Goal: Task Accomplishment & Management: Use online tool/utility

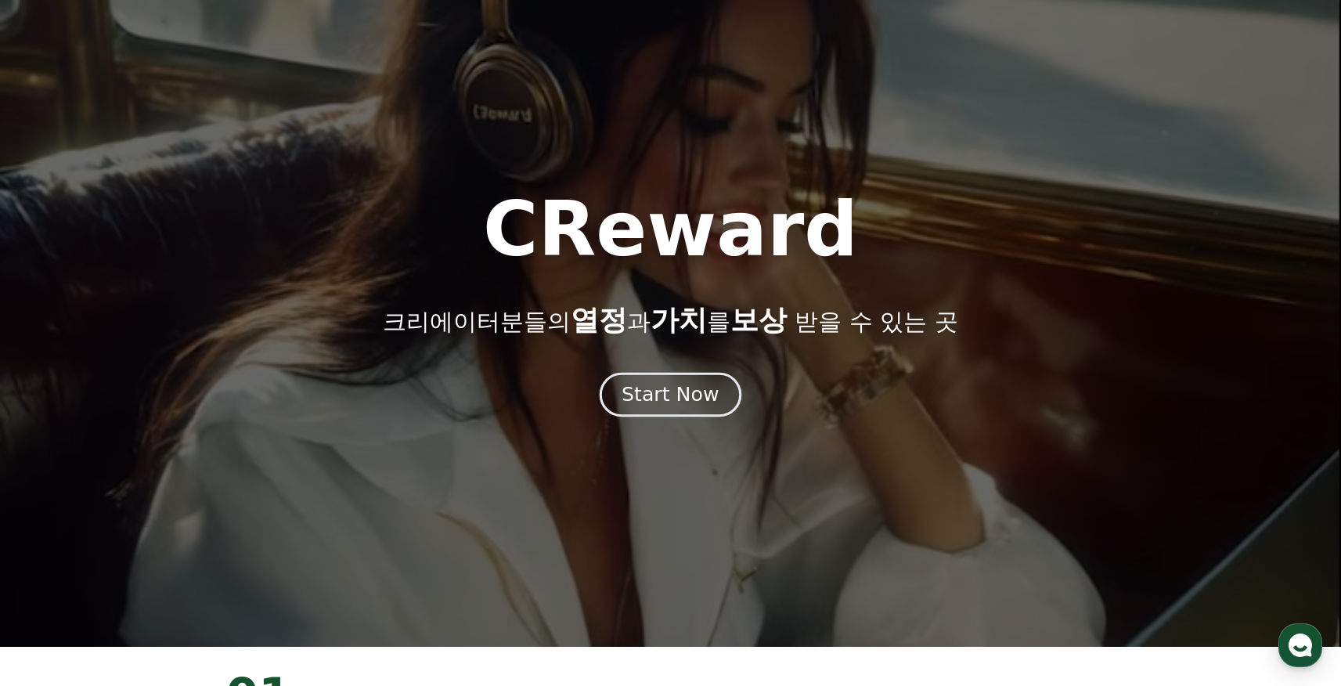
click at [661, 387] on div "Start Now" at bounding box center [670, 394] width 97 height 27
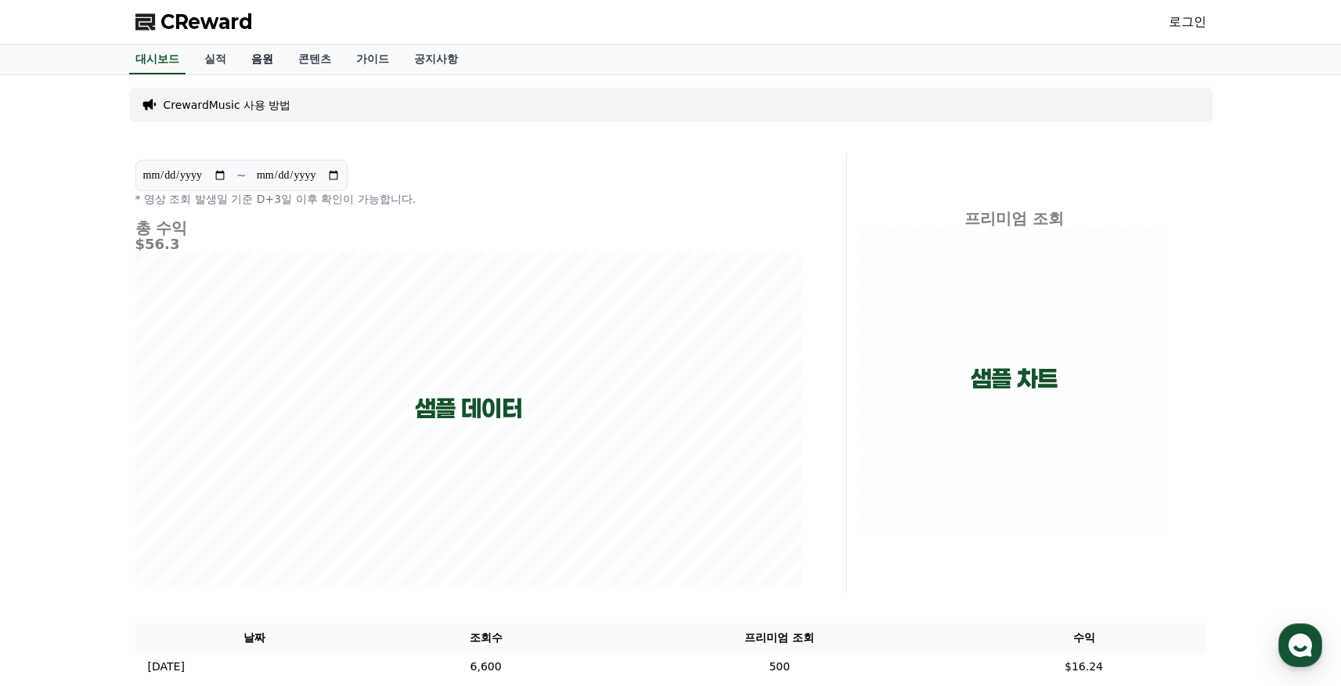
click at [239, 56] on link "음원" at bounding box center [262, 60] width 47 height 30
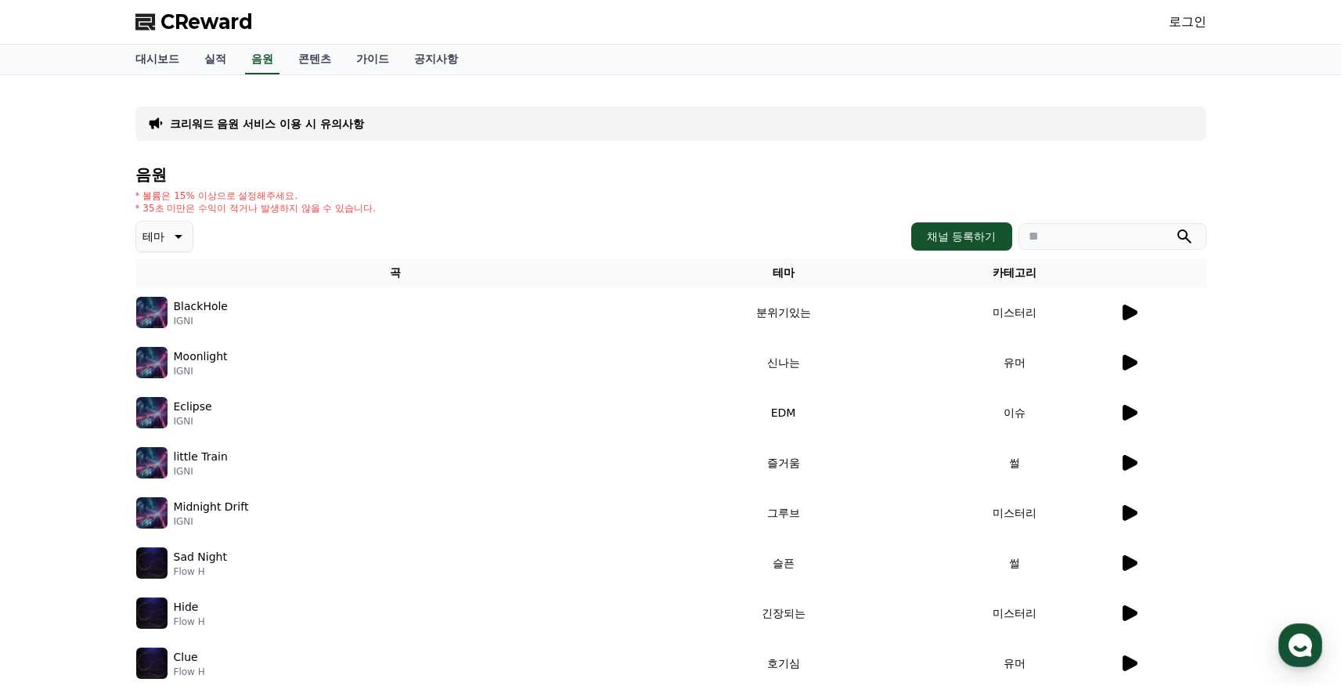
click at [174, 248] on button "테마" at bounding box center [164, 236] width 58 height 31
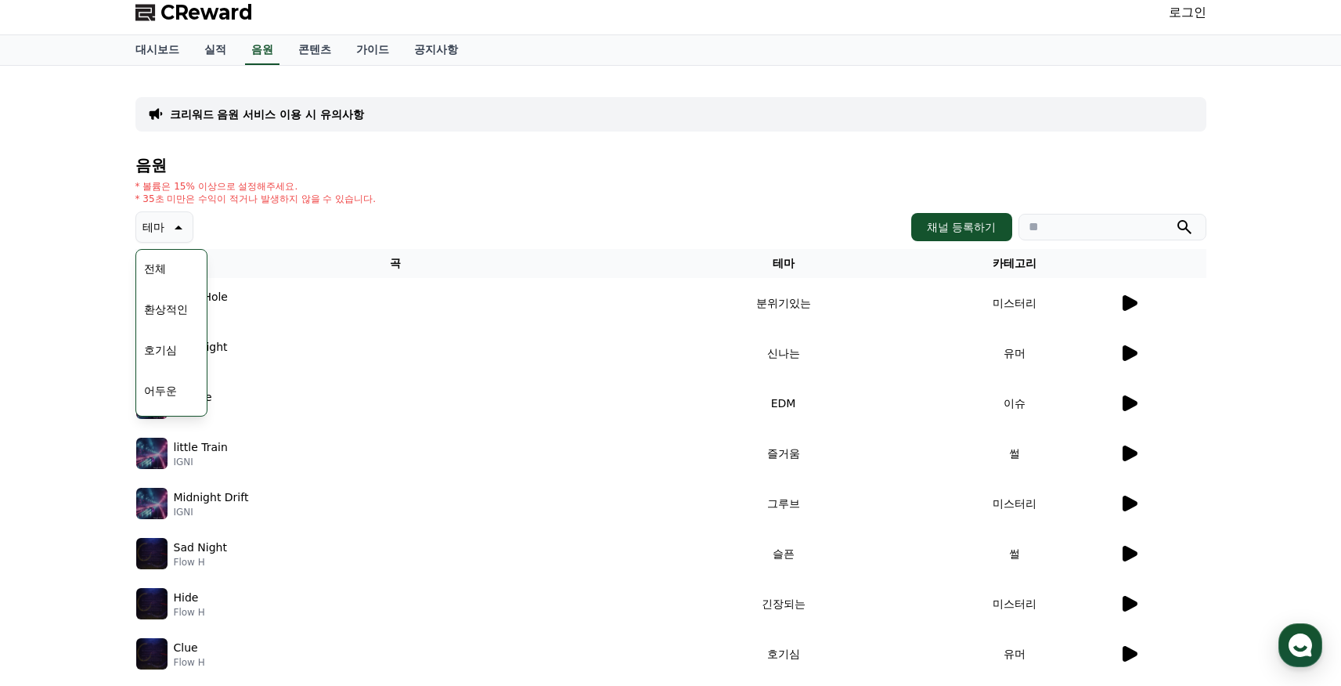
click at [161, 349] on button "호기심" at bounding box center [160, 350] width 45 height 34
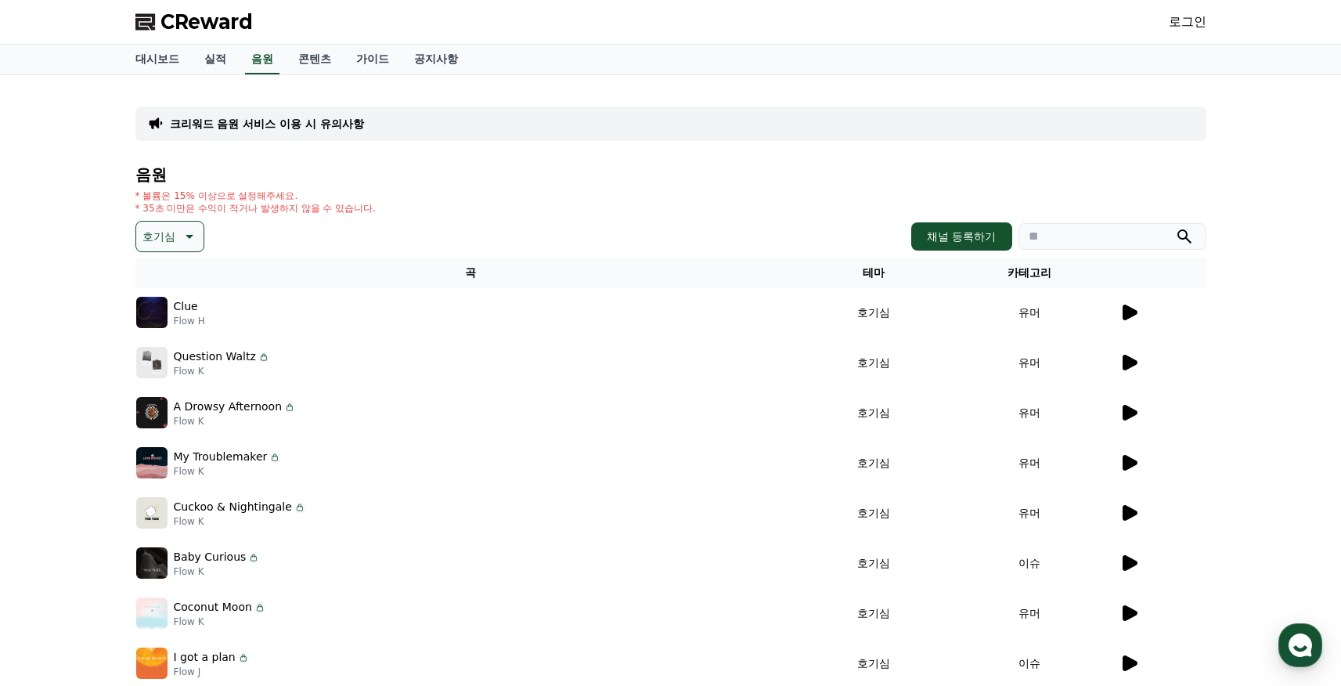
click at [1131, 419] on icon at bounding box center [1129, 412] width 19 height 19
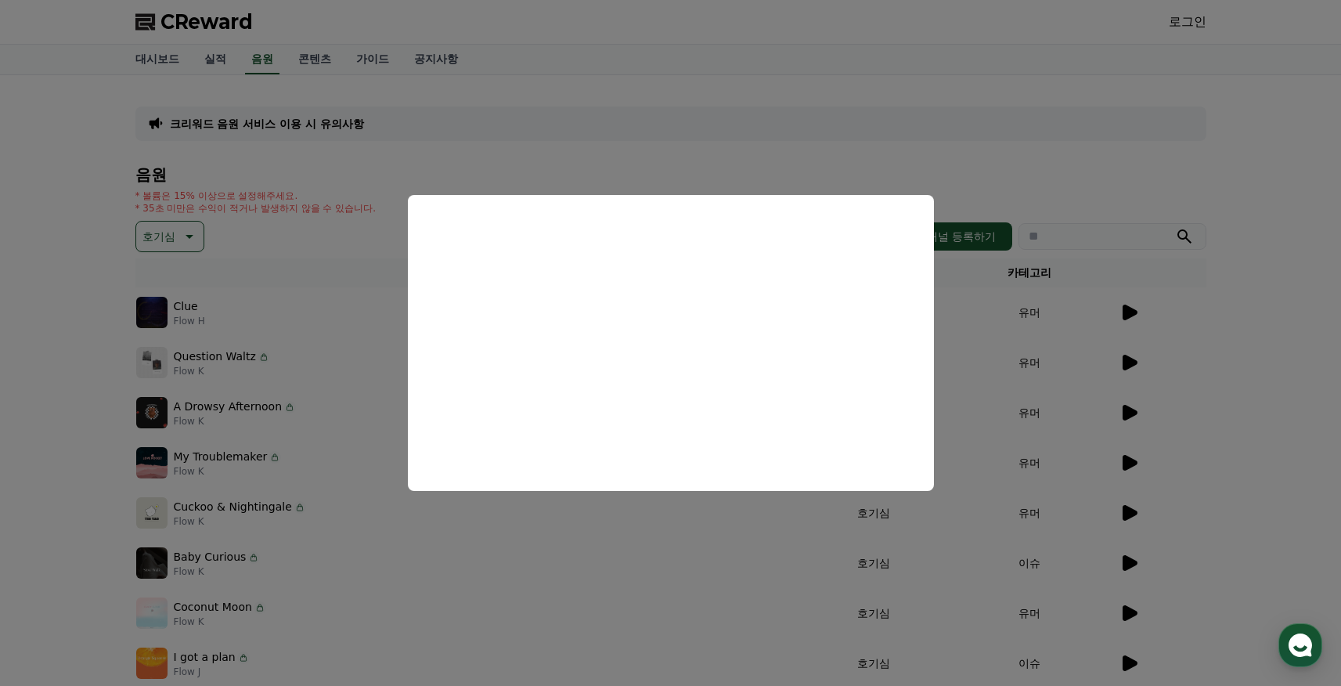
scroll to position [115, 0]
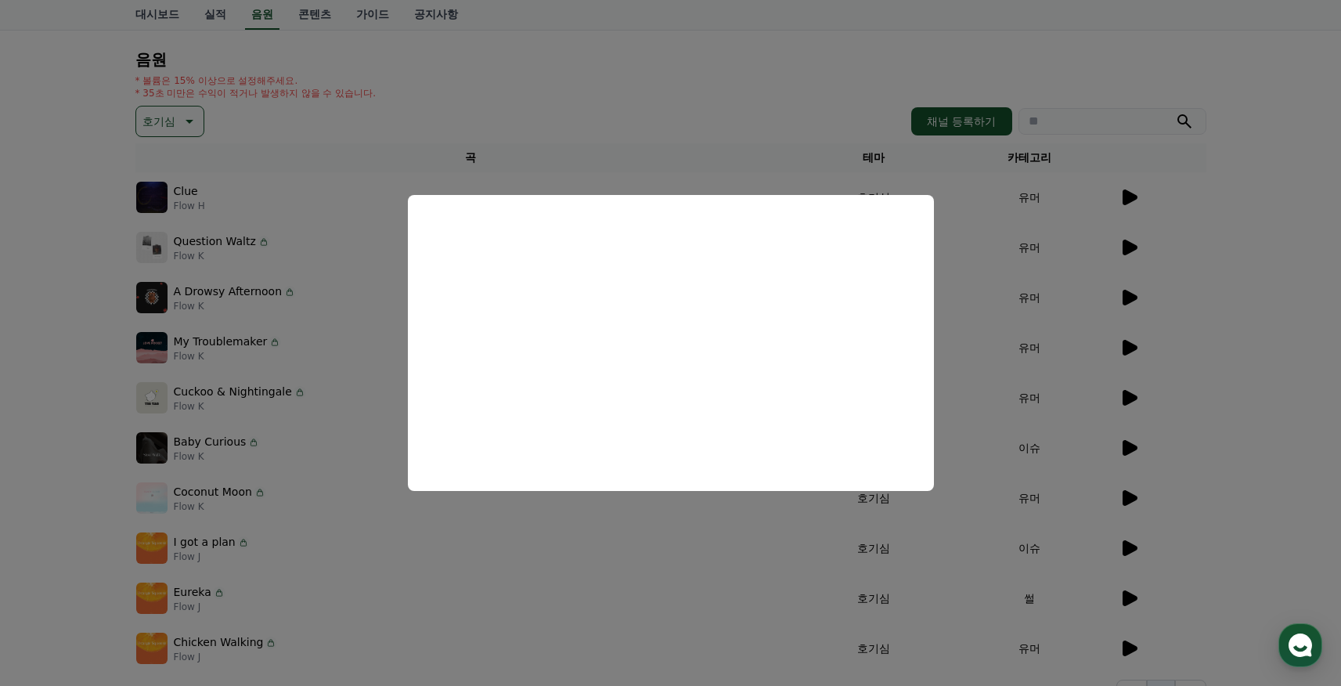
click at [554, 151] on button "close modal" at bounding box center [670, 343] width 1341 height 686
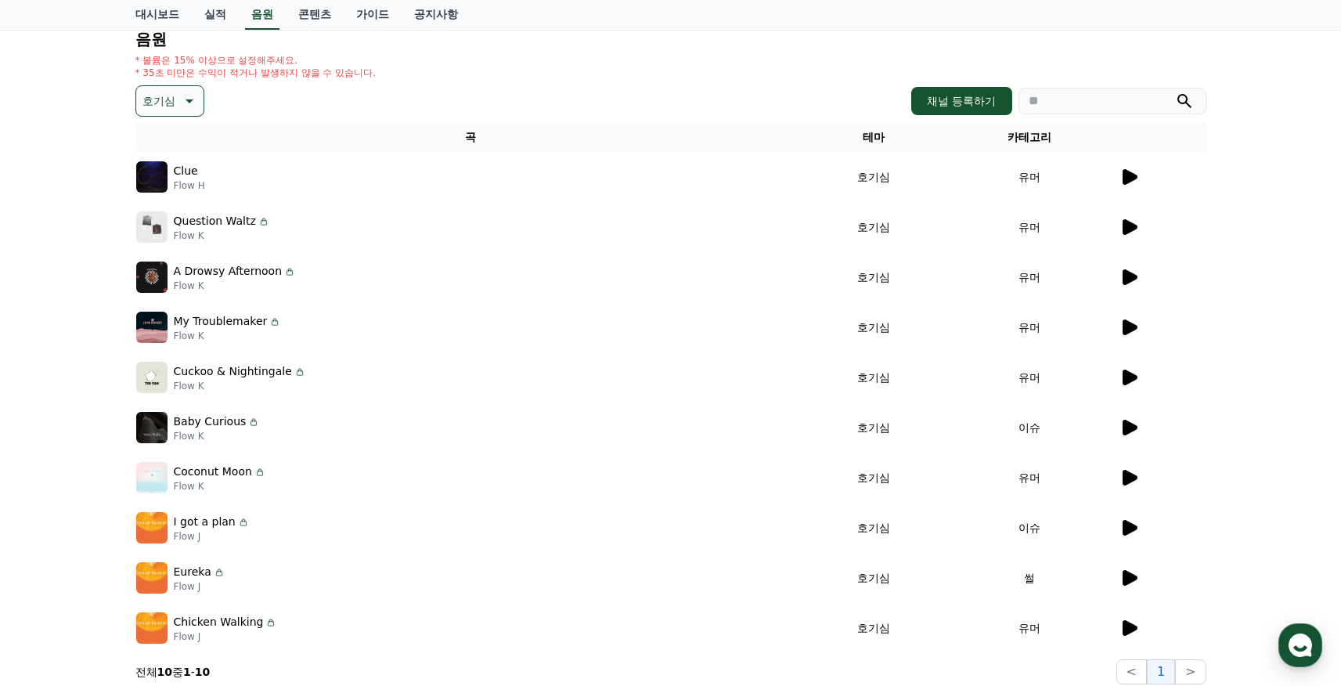
scroll to position [0, 0]
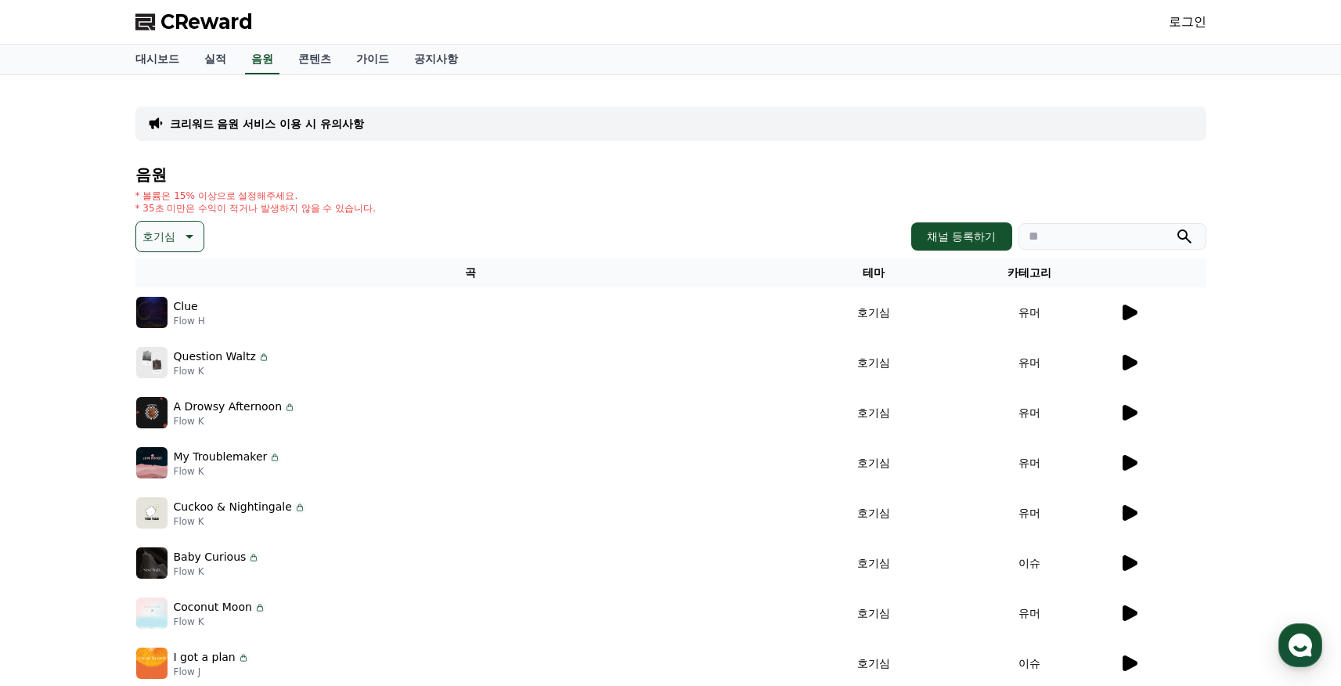
click at [964, 218] on div "음원 * 볼륨은 15% 이상으로 설정해주세요. * 35초 미만은 수익이 적거나 발생하지 않을 수 있습니다. 호기심 채널 등록하기 곡 테마 카테…" at bounding box center [670, 493] width 1071 height 654
click at [965, 226] on button "채널 등록하기" at bounding box center [962, 236] width 100 height 28
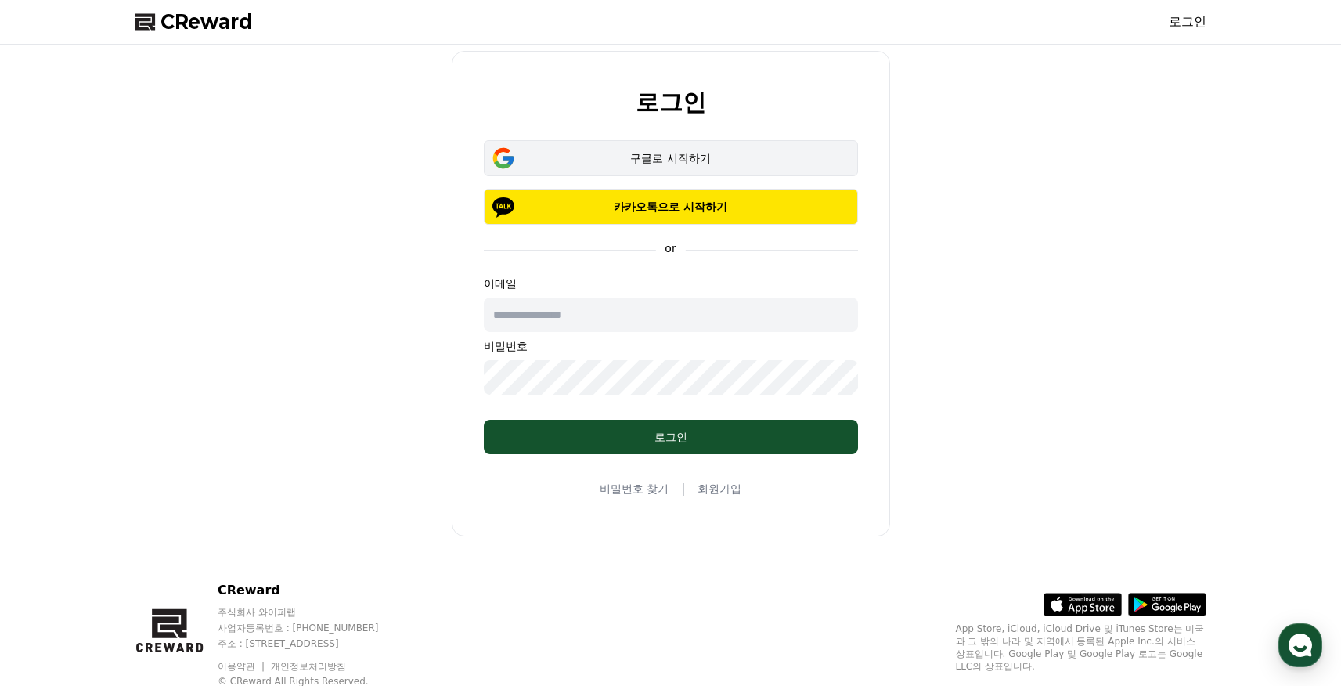
click at [691, 165] on div "구글로 시작하기" at bounding box center [671, 158] width 329 height 16
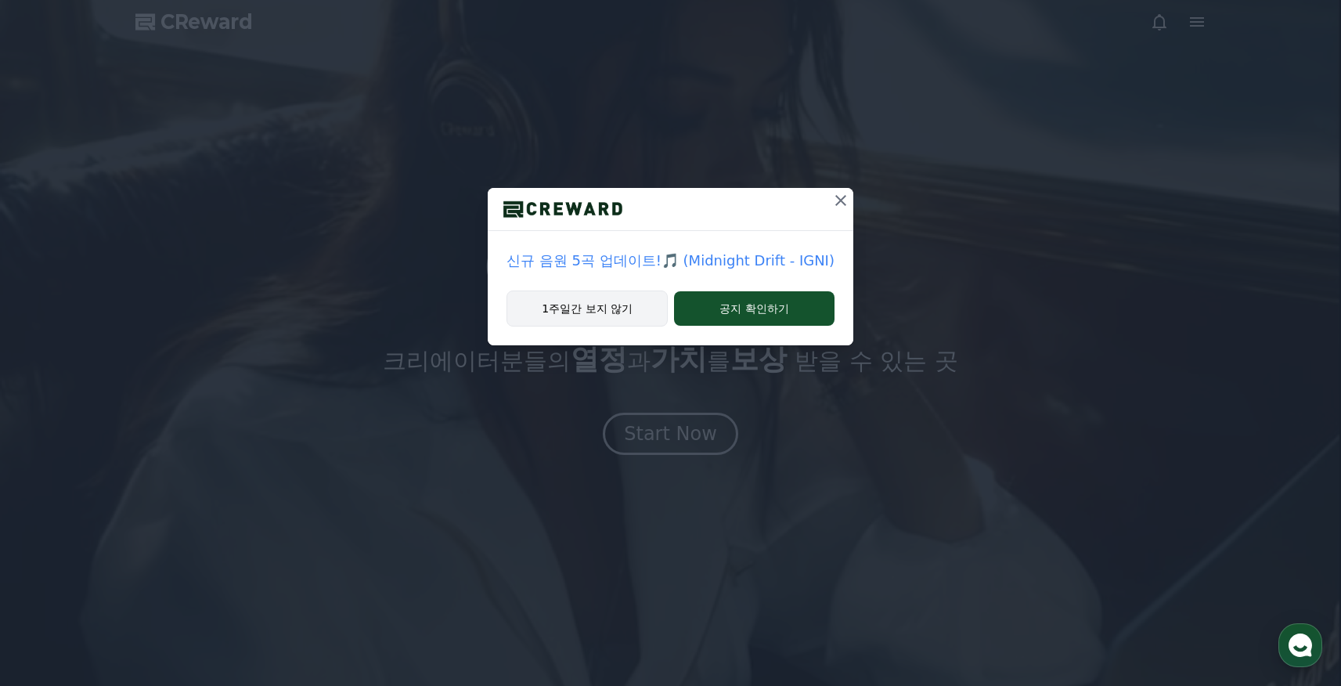
drag, startPoint x: 576, startPoint y: 308, endPoint x: 568, endPoint y: 295, distance: 14.8
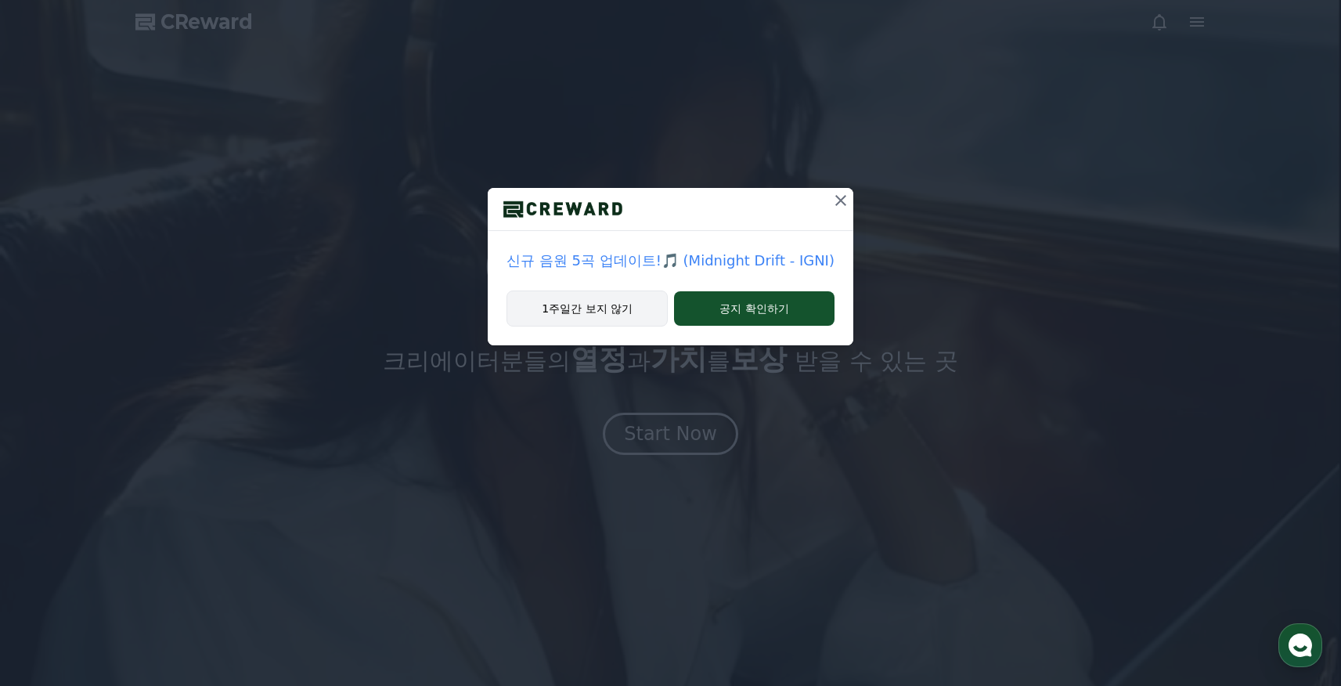
click at [577, 308] on button "1주일간 보지 않기" at bounding box center [587, 309] width 161 height 36
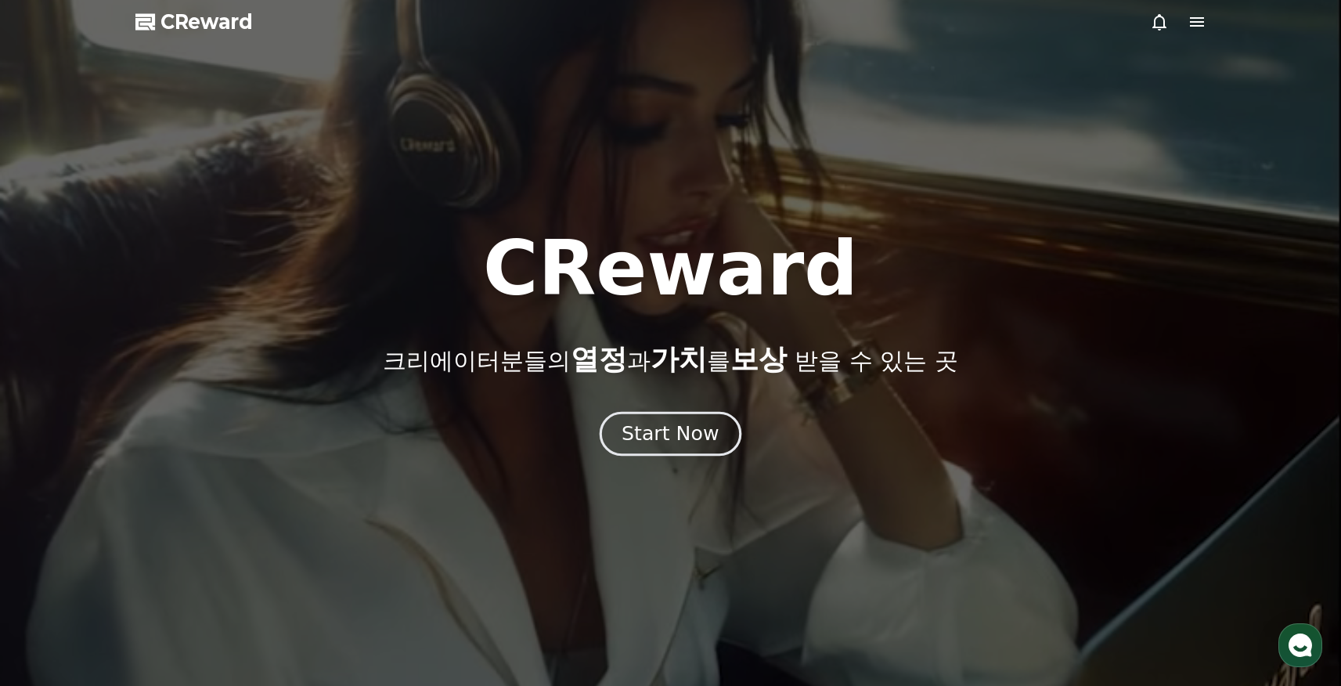
click at [695, 450] on button "Start Now" at bounding box center [671, 434] width 142 height 45
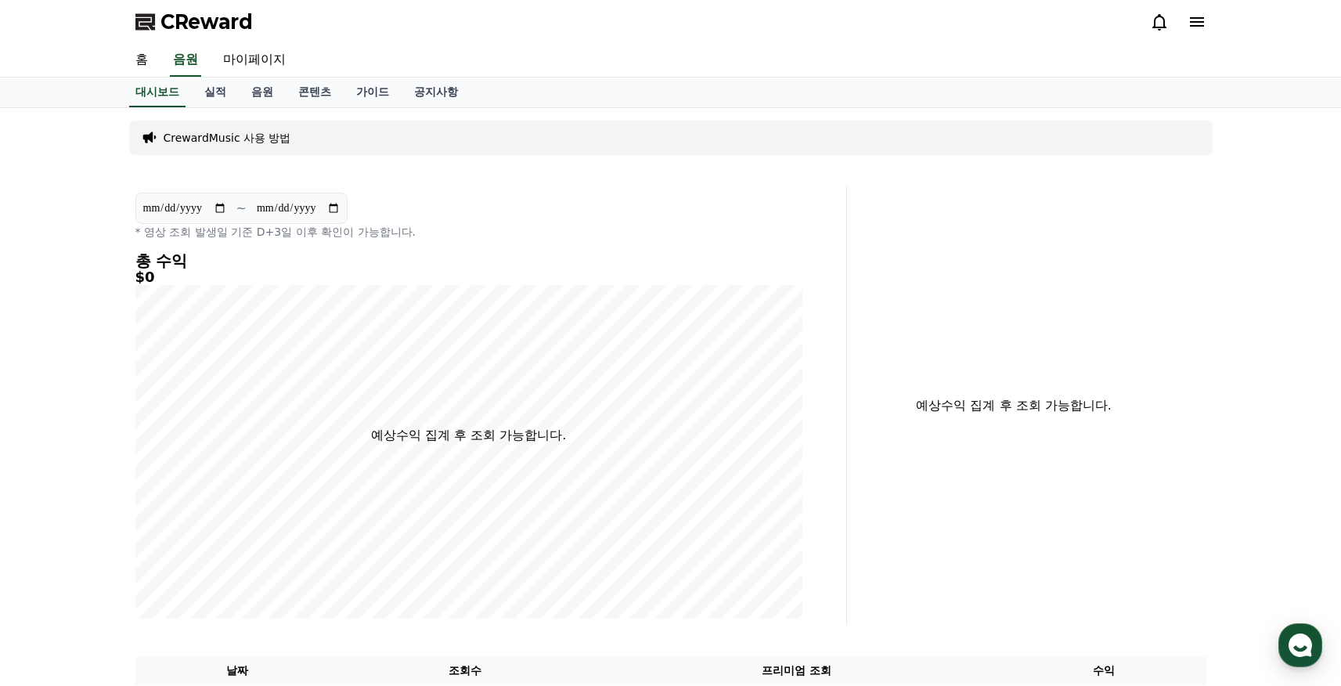
click at [261, 132] on p "CrewardMusic 사용 방법" at bounding box center [228, 138] width 128 height 16
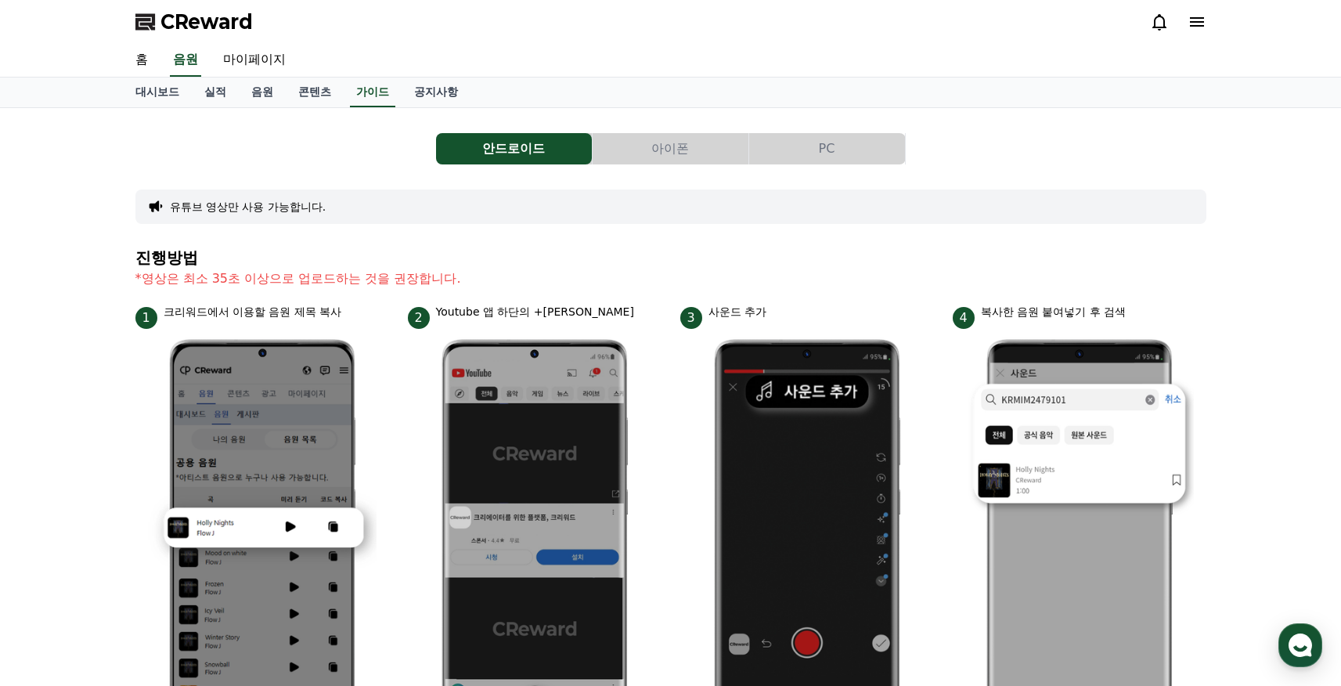
click at [866, 151] on button "PC" at bounding box center [827, 148] width 156 height 31
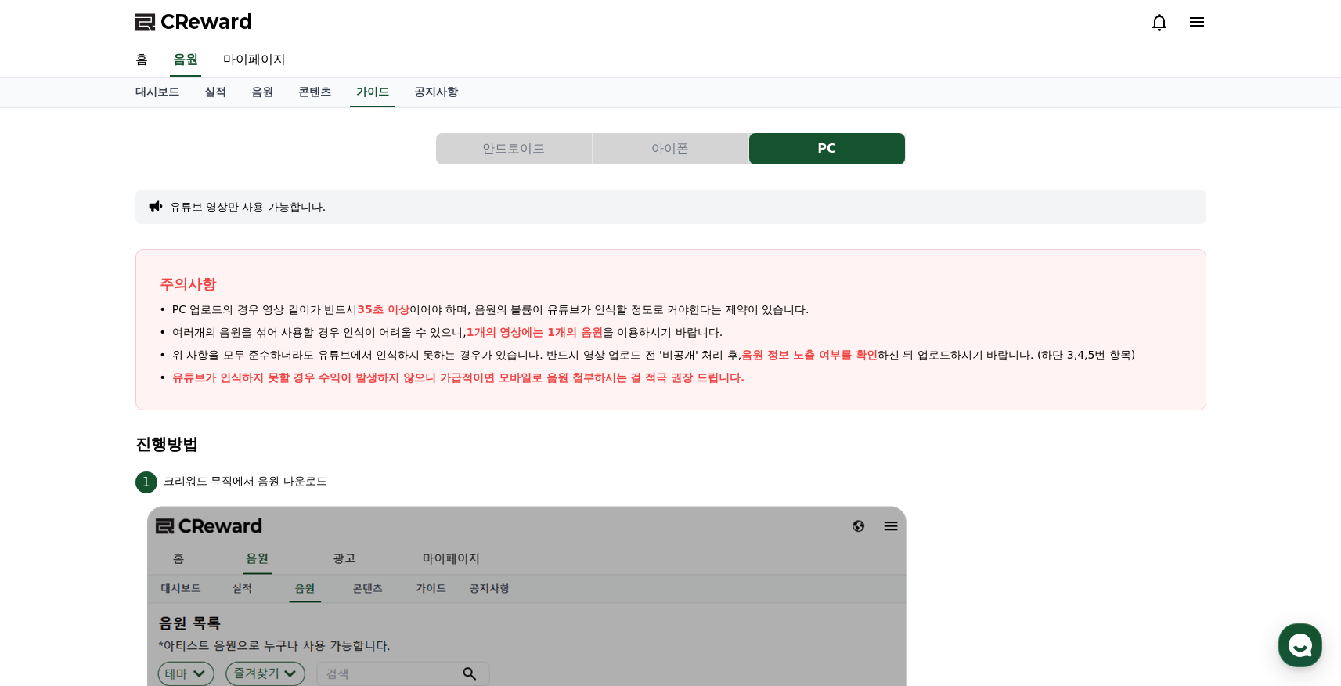
click at [667, 152] on button "아이폰" at bounding box center [671, 148] width 156 height 31
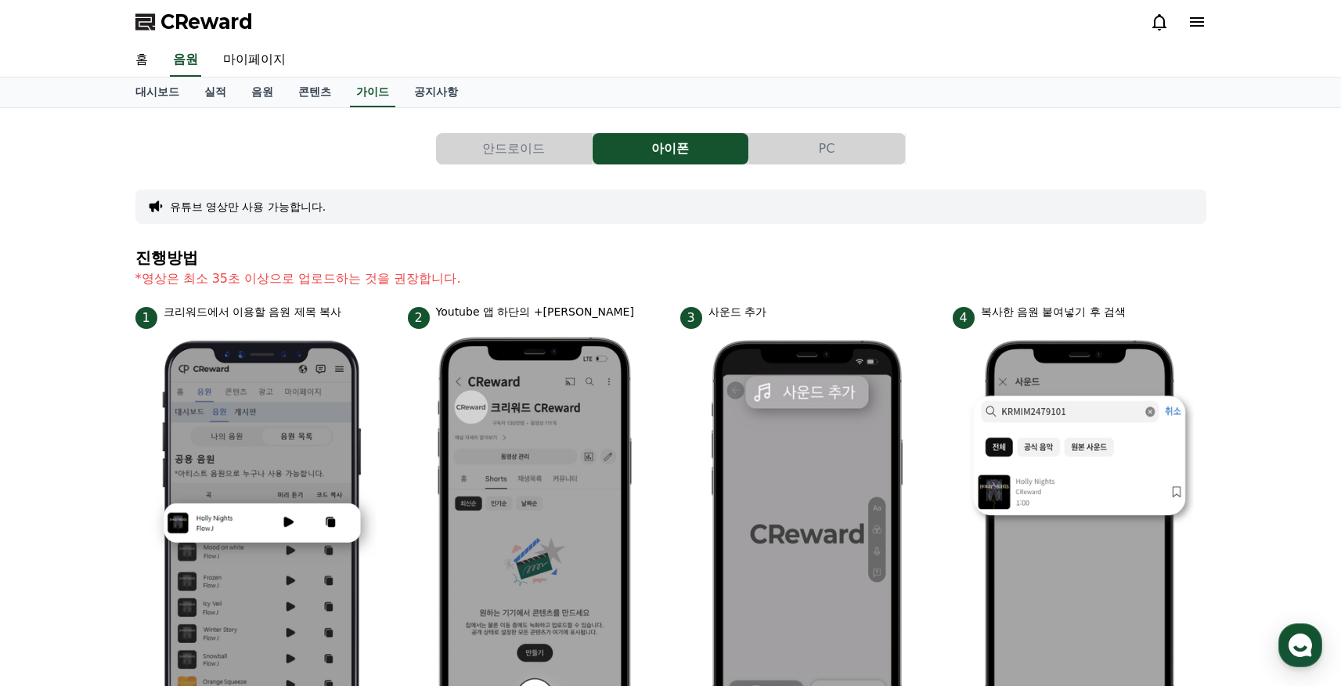
drag, startPoint x: 151, startPoint y: 275, endPoint x: 457, endPoint y: 283, distance: 306.3
click at [457, 283] on p "*영상은 최소 35초 이상으로 업로드하는 것을 권장합니다." at bounding box center [670, 278] width 1071 height 19
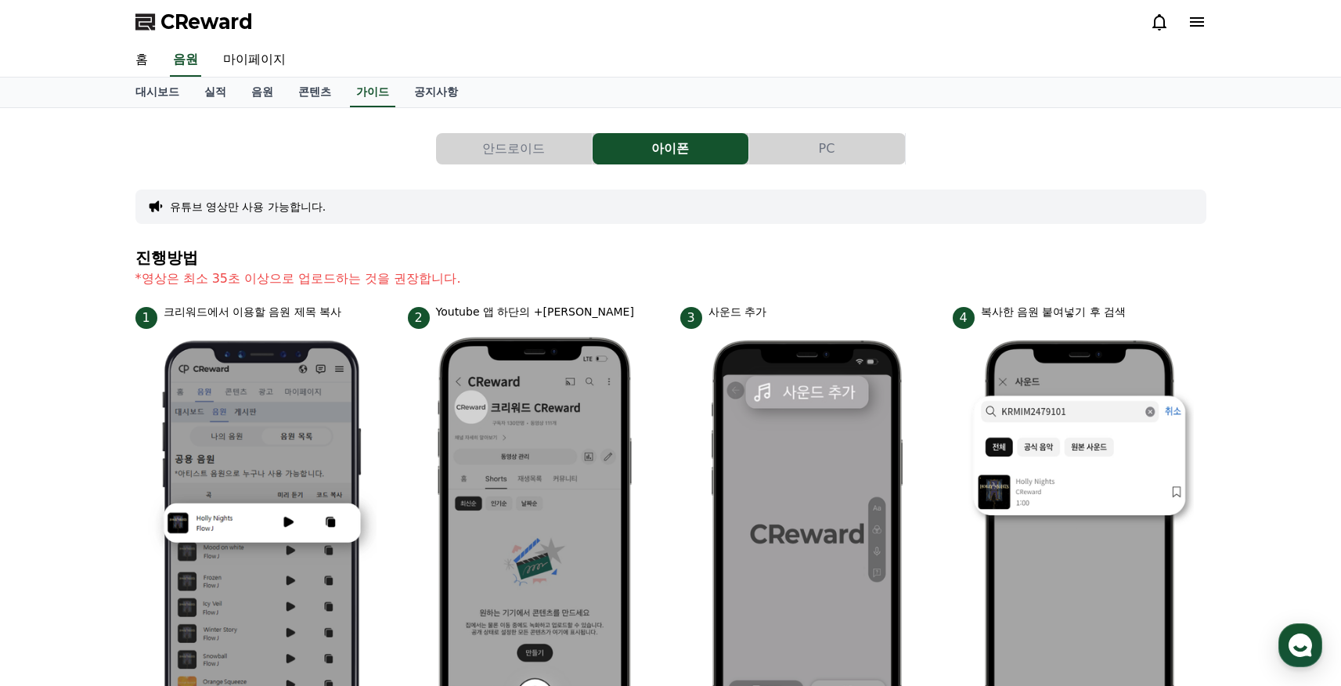
click at [182, 280] on p "*영상은 최소 35초 이상으로 업로드하는 것을 권장합니다." at bounding box center [670, 278] width 1071 height 19
click at [526, 150] on button "안드로이드" at bounding box center [514, 148] width 156 height 31
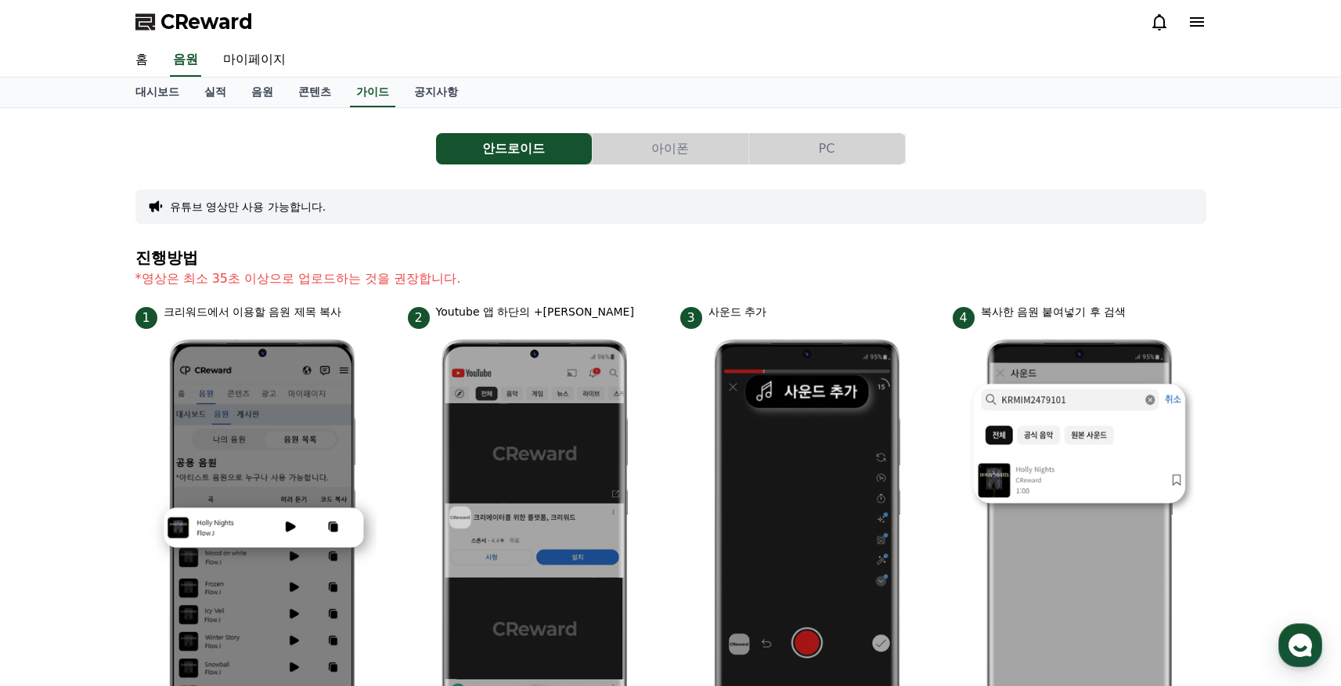
click at [261, 204] on button "유튜브 영상만 사용 가능합니다." at bounding box center [248, 207] width 157 height 16
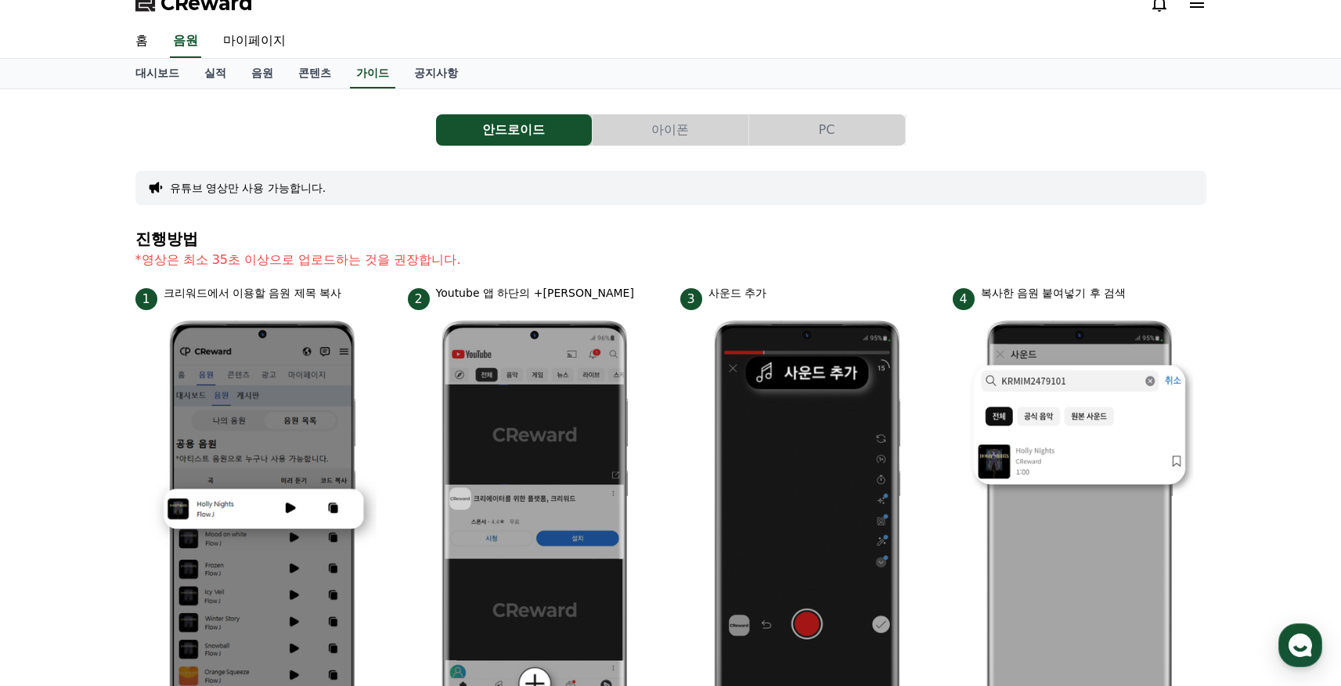
click at [819, 128] on button "PC" at bounding box center [827, 129] width 156 height 31
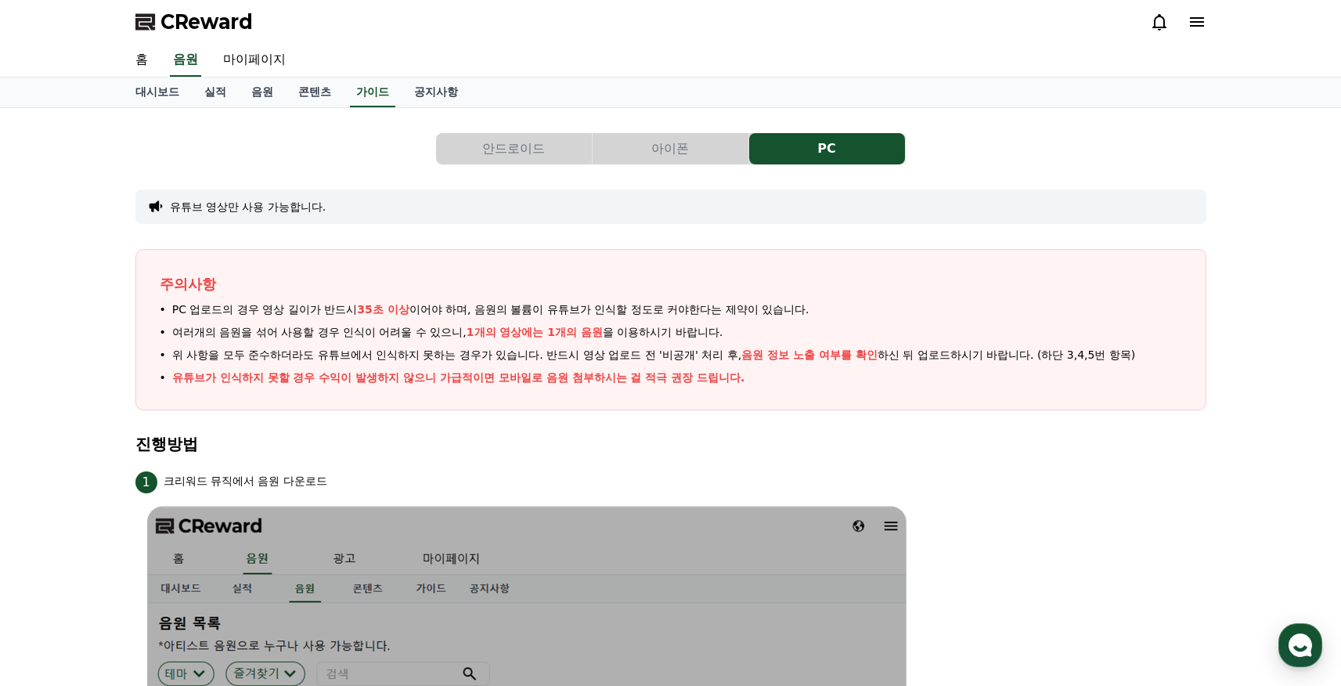
click at [258, 212] on button "유튜브 영상만 사용 가능합니다." at bounding box center [248, 207] width 157 height 16
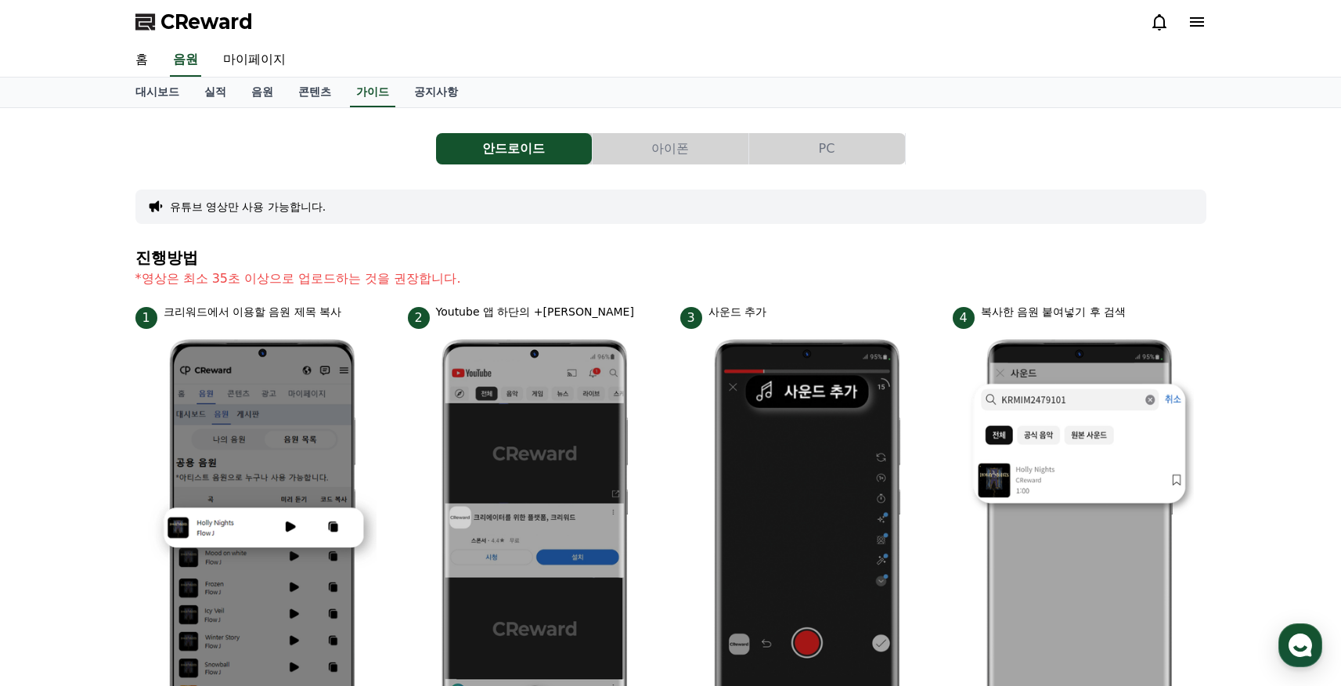
click at [266, 203] on button "유튜브 영상만 사용 가능합니다." at bounding box center [248, 207] width 157 height 16
click at [265, 216] on div "유튜브 영상만 사용 가능합니다." at bounding box center [670, 207] width 1071 height 34
click at [276, 207] on button "유튜브 영상만 사용 가능합니다." at bounding box center [248, 207] width 157 height 16
click at [286, 87] on link "콘텐츠" at bounding box center [315, 93] width 58 height 30
click at [240, 87] on link "음원" at bounding box center [262, 93] width 47 height 30
